Goal: Information Seeking & Learning: Learn about a topic

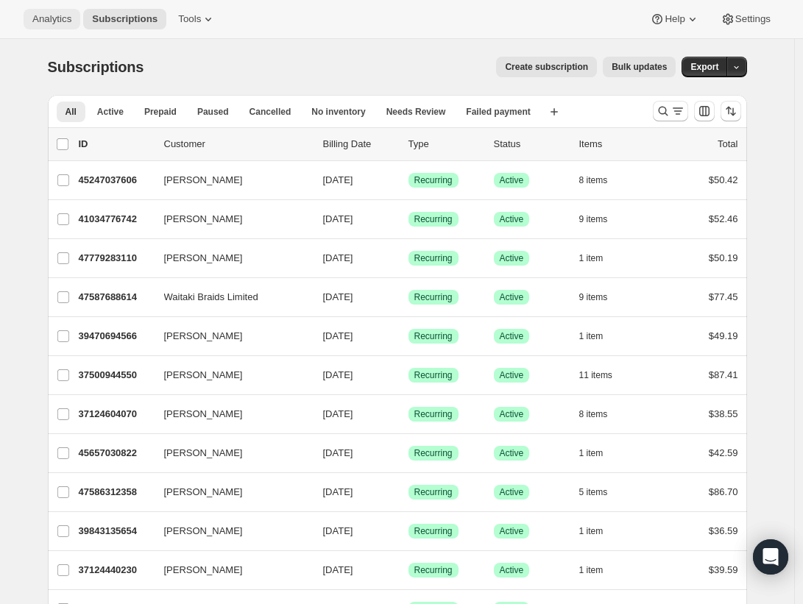
click at [60, 24] on span "Analytics" at bounding box center [51, 19] width 39 height 12
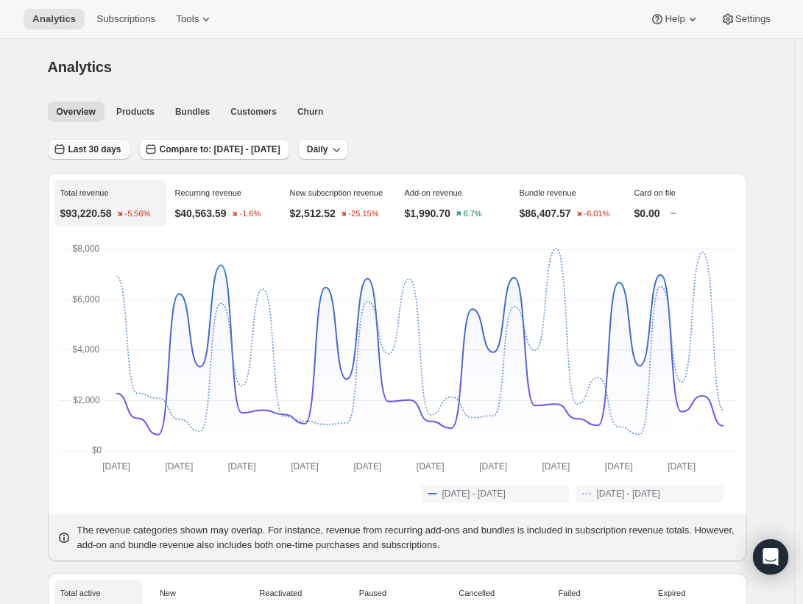
click at [102, 144] on span "Last 30 days" at bounding box center [94, 150] width 53 height 12
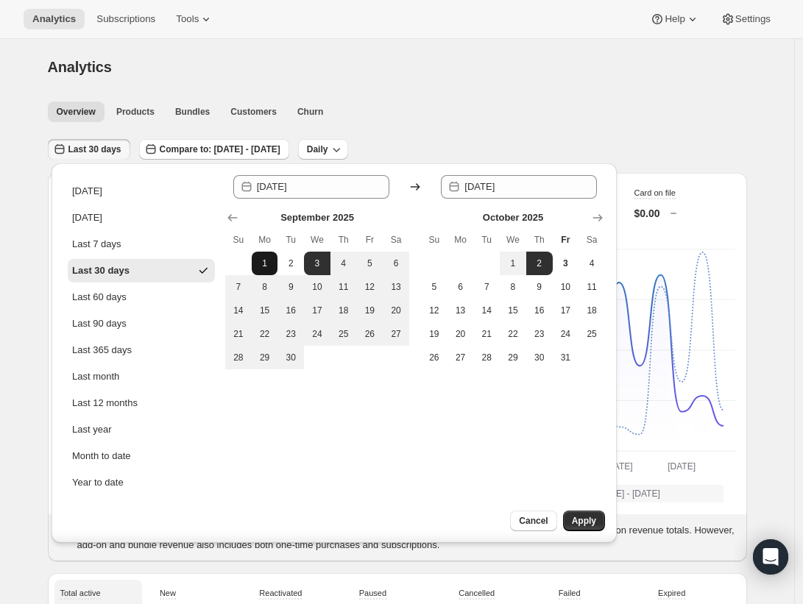
click at [255, 262] on button "1" at bounding box center [265, 264] width 26 height 24
type input "[DATE]"
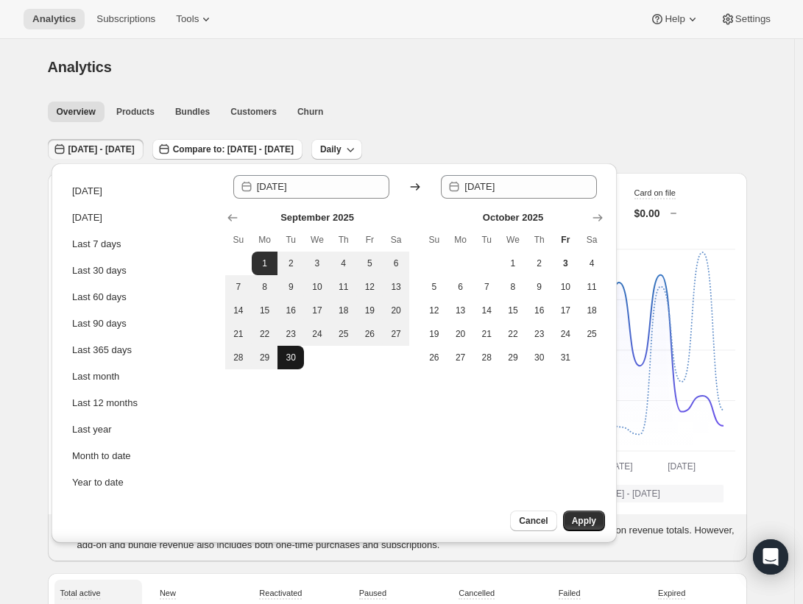
click at [289, 353] on span "30" at bounding box center [290, 358] width 15 height 12
type input "[DATE]"
drag, startPoint x: 573, startPoint y: 520, endPoint x: 534, endPoint y: 485, distance: 52.1
click at [573, 520] on span "Apply" at bounding box center [584, 521] width 24 height 12
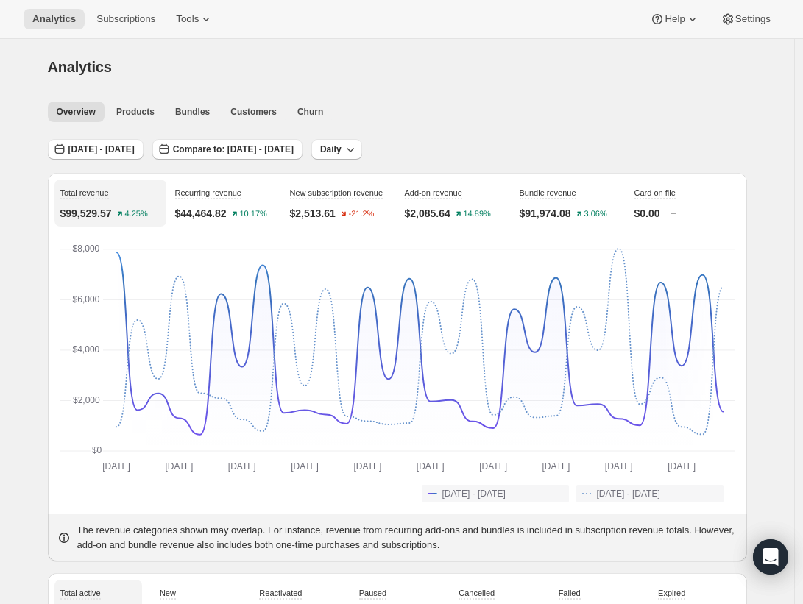
scroll to position [3, 0]
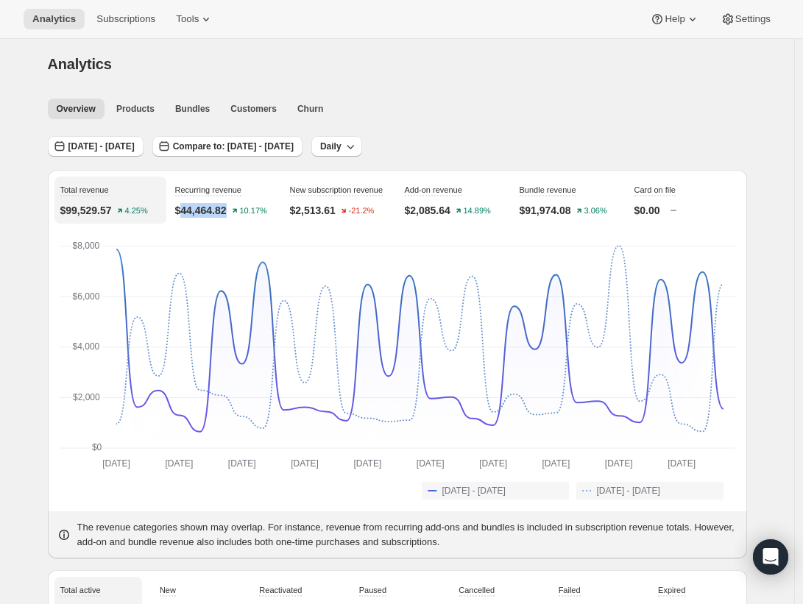
drag, startPoint x: 239, startPoint y: 222, endPoint x: 188, endPoint y: 215, distance: 51.9
click at [188, 215] on div "Recurring revenue $44,464.82 10.17%" at bounding box center [225, 200] width 112 height 47
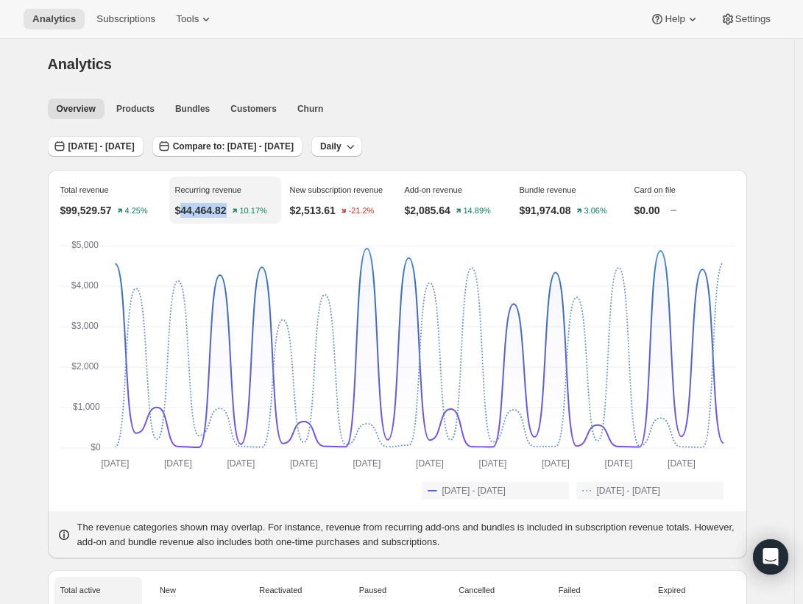
copy p "44,464.82"
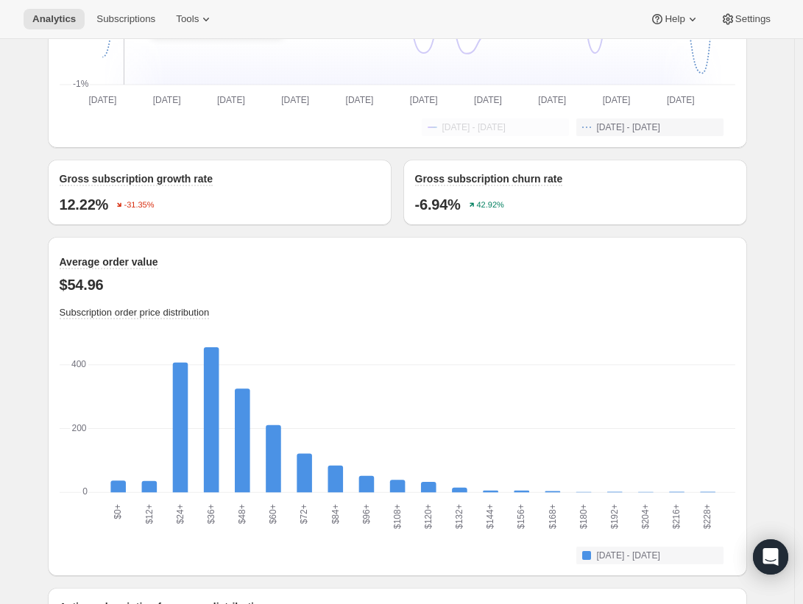
scroll to position [1484, 0]
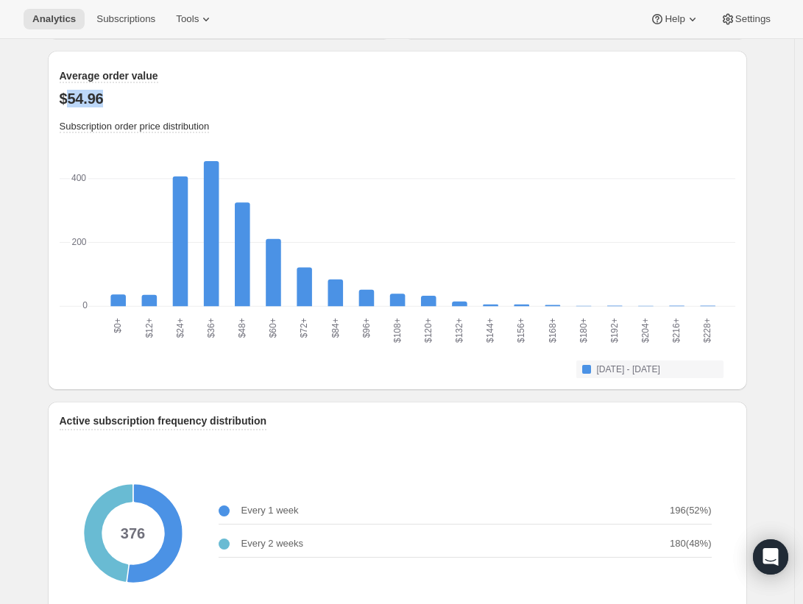
drag, startPoint x: 107, startPoint y: 110, endPoint x: 71, endPoint y: 111, distance: 36.1
click at [71, 107] on p "$54.96" at bounding box center [398, 99] width 676 height 18
copy p "54.96"
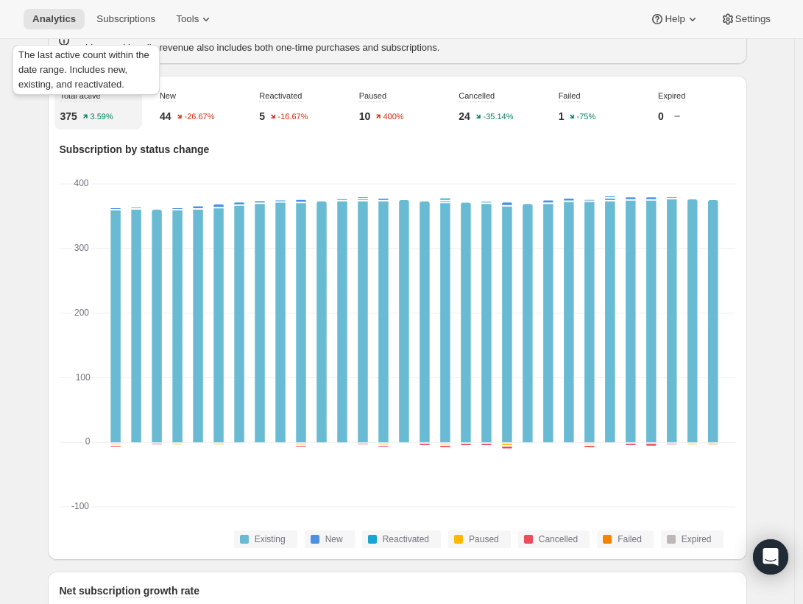
scroll to position [0, 0]
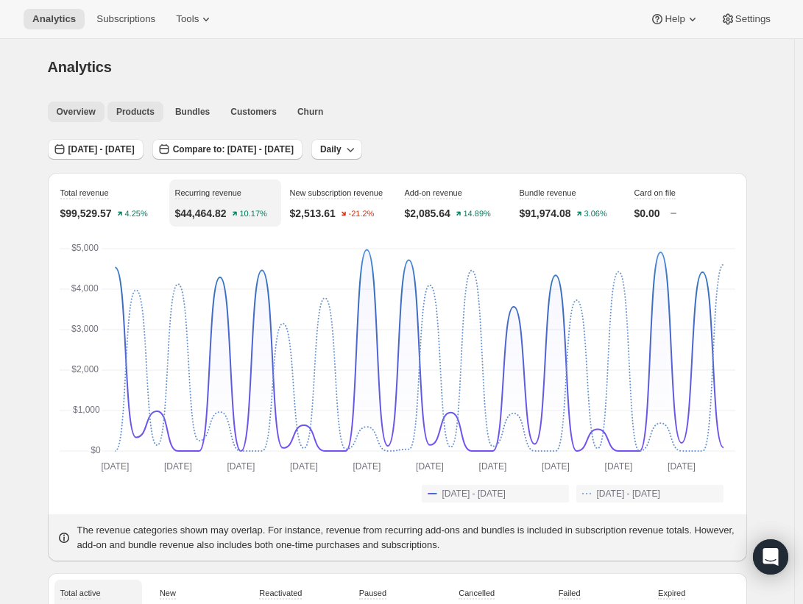
click at [145, 108] on span "Products" at bounding box center [135, 112] width 38 height 12
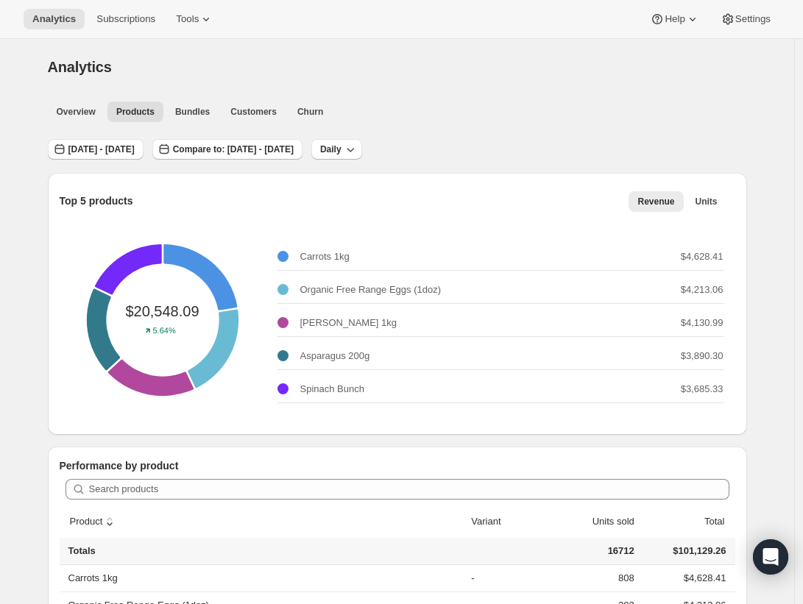
drag, startPoint x: 204, startPoint y: 309, endPoint x: 138, endPoint y: 311, distance: 65.5
click at [141, 311] on icon at bounding box center [163, 320] width 206 height 206
drag, startPoint x: 138, startPoint y: 311, endPoint x: 221, endPoint y: 206, distance: 133.7
click at [191, 312] on icon at bounding box center [163, 320] width 206 height 206
click at [135, 141] on button "[DATE] - [DATE]" at bounding box center [96, 149] width 96 height 21
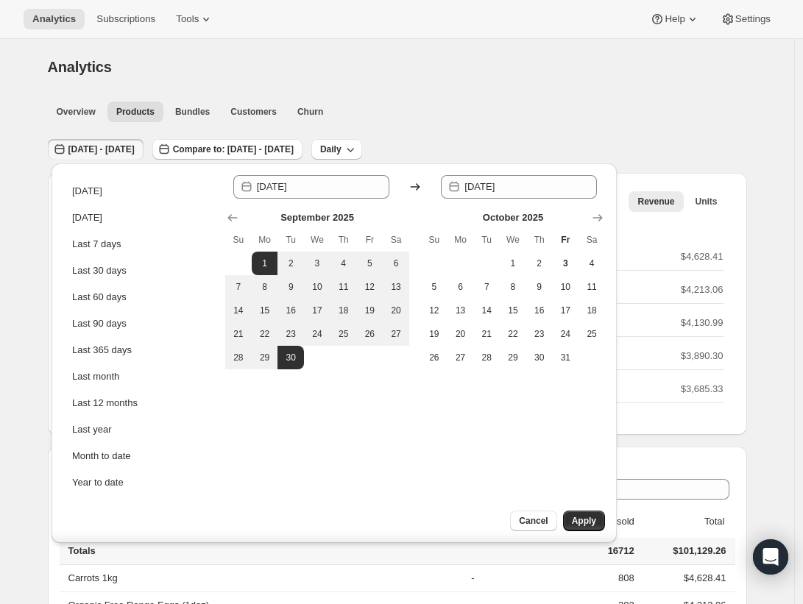
drag, startPoint x: 590, startPoint y: 523, endPoint x: 488, endPoint y: 475, distance: 112.9
click at [588, 521] on span "Apply" at bounding box center [584, 521] width 24 height 12
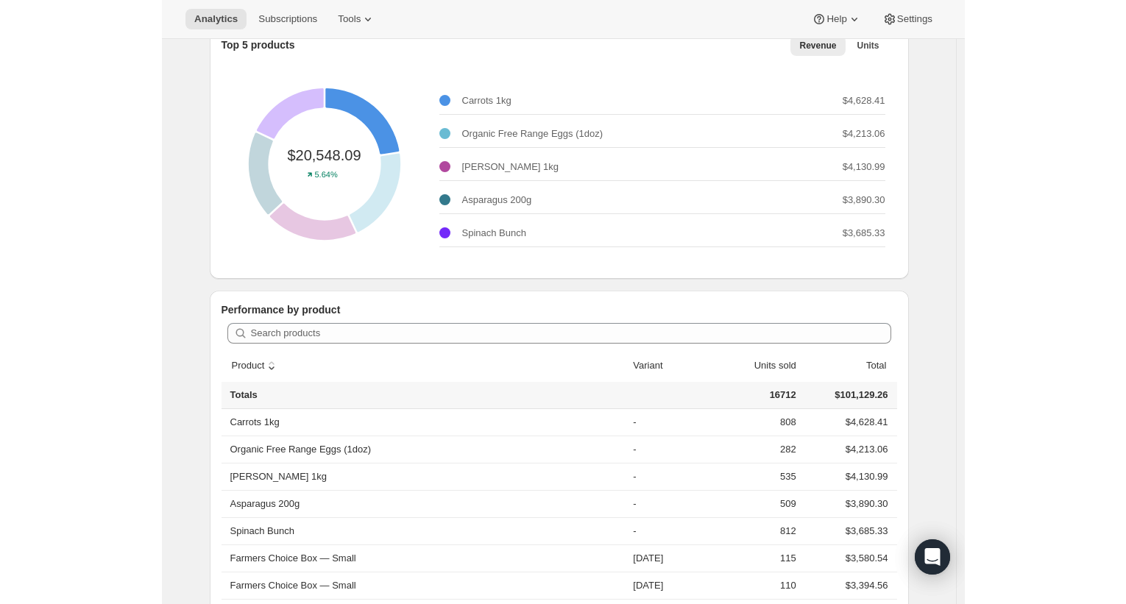
scroll to position [221, 0]
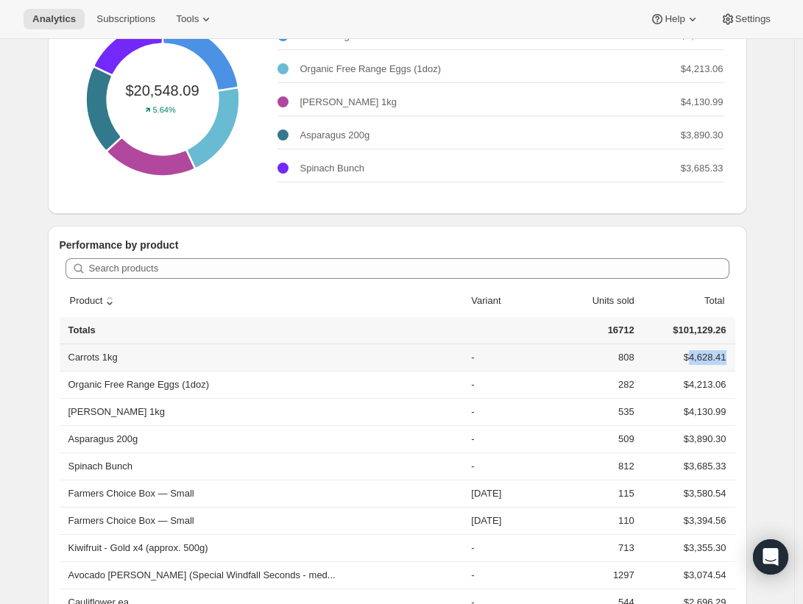
drag, startPoint x: 732, startPoint y: 357, endPoint x: 690, endPoint y: 358, distance: 42.7
click at [690, 358] on td "$4,628.41" at bounding box center [687, 357] width 96 height 26
copy td "4,628.41"
drag, startPoint x: 692, startPoint y: 381, endPoint x: 730, endPoint y: 385, distance: 38.4
click at [730, 385] on td "$4,213.06" at bounding box center [687, 384] width 96 height 27
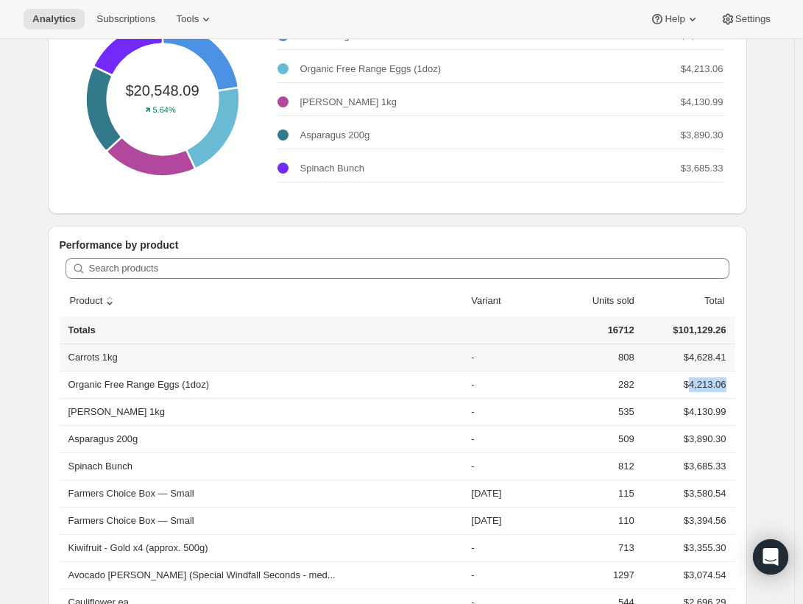
copy td "4,213.06"
drag, startPoint x: 692, startPoint y: 410, endPoint x: 729, endPoint y: 411, distance: 36.8
click at [729, 411] on td "$4,130.99" at bounding box center [687, 411] width 96 height 27
copy td "4,130.99"
drag, startPoint x: 690, startPoint y: 438, endPoint x: 704, endPoint y: 396, distance: 44.2
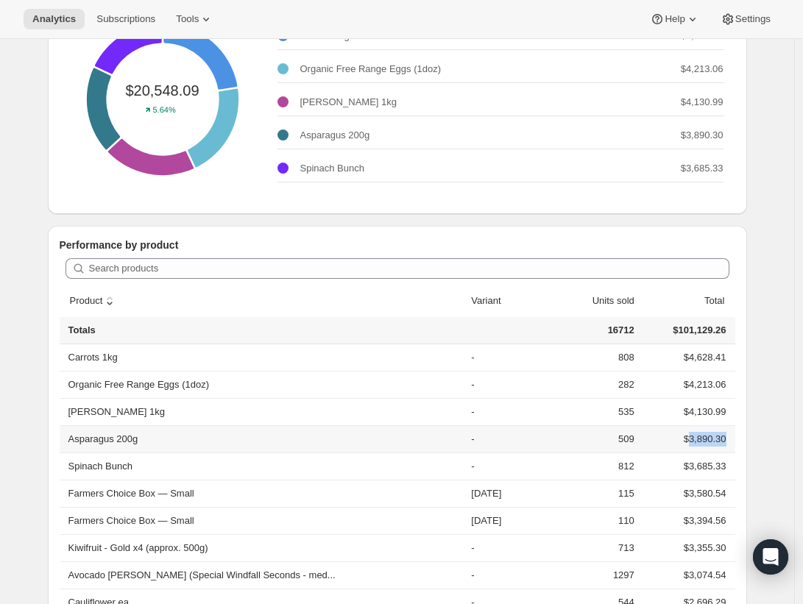
click at [729, 439] on td "$3,890.30" at bounding box center [687, 438] width 96 height 27
copy td "3,890.30"
drag, startPoint x: 690, startPoint y: 465, endPoint x: 731, endPoint y: 467, distance: 40.5
click at [731, 467] on td "$3,685.33" at bounding box center [687, 466] width 96 height 27
copy td "3,685.33"
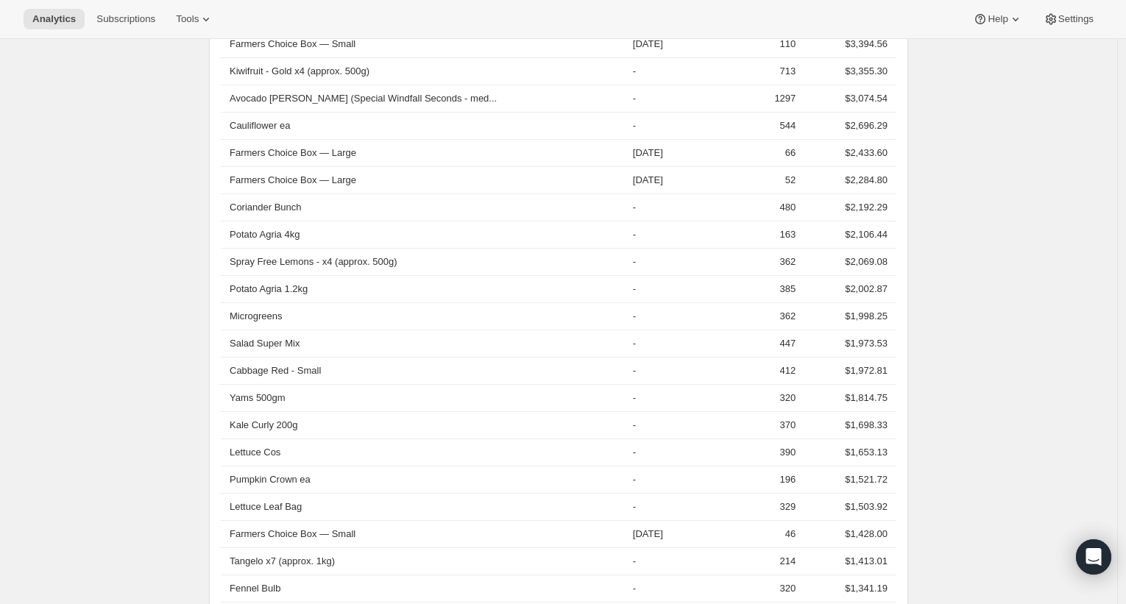
scroll to position [0, 0]
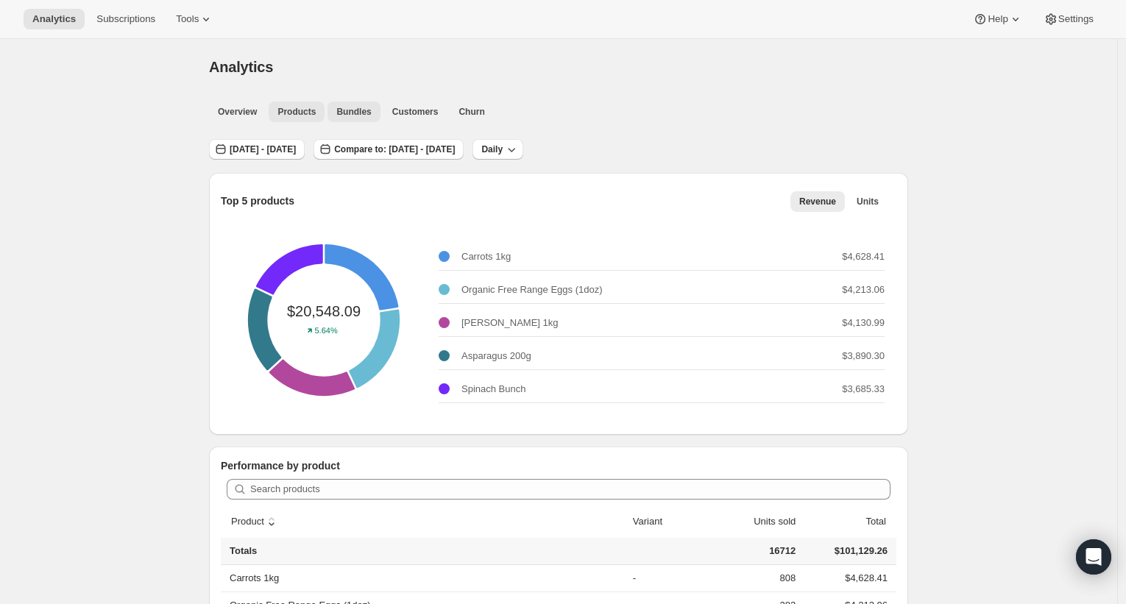
click at [361, 111] on span "Bundles" at bounding box center [353, 112] width 35 height 12
